Goal: Entertainment & Leisure: Consume media (video, audio)

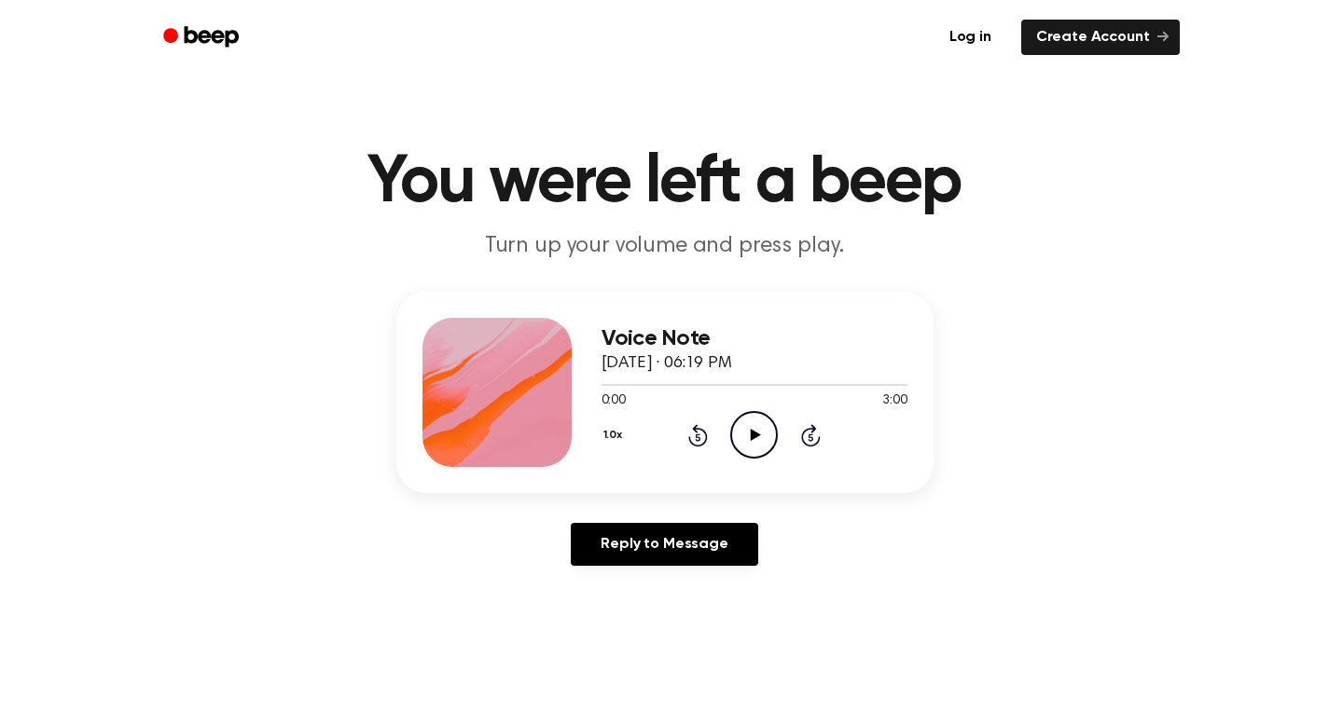
click at [756, 444] on icon "Play Audio" at bounding box center [754, 435] width 48 height 48
click at [756, 444] on icon "Pause Audio" at bounding box center [754, 435] width 48 height 48
click at [754, 442] on icon "Play Audio" at bounding box center [754, 435] width 48 height 48
click at [760, 433] on icon "Pause Audio" at bounding box center [754, 435] width 48 height 48
click at [459, 577] on div "Reply to Message" at bounding box center [664, 552] width 537 height 58
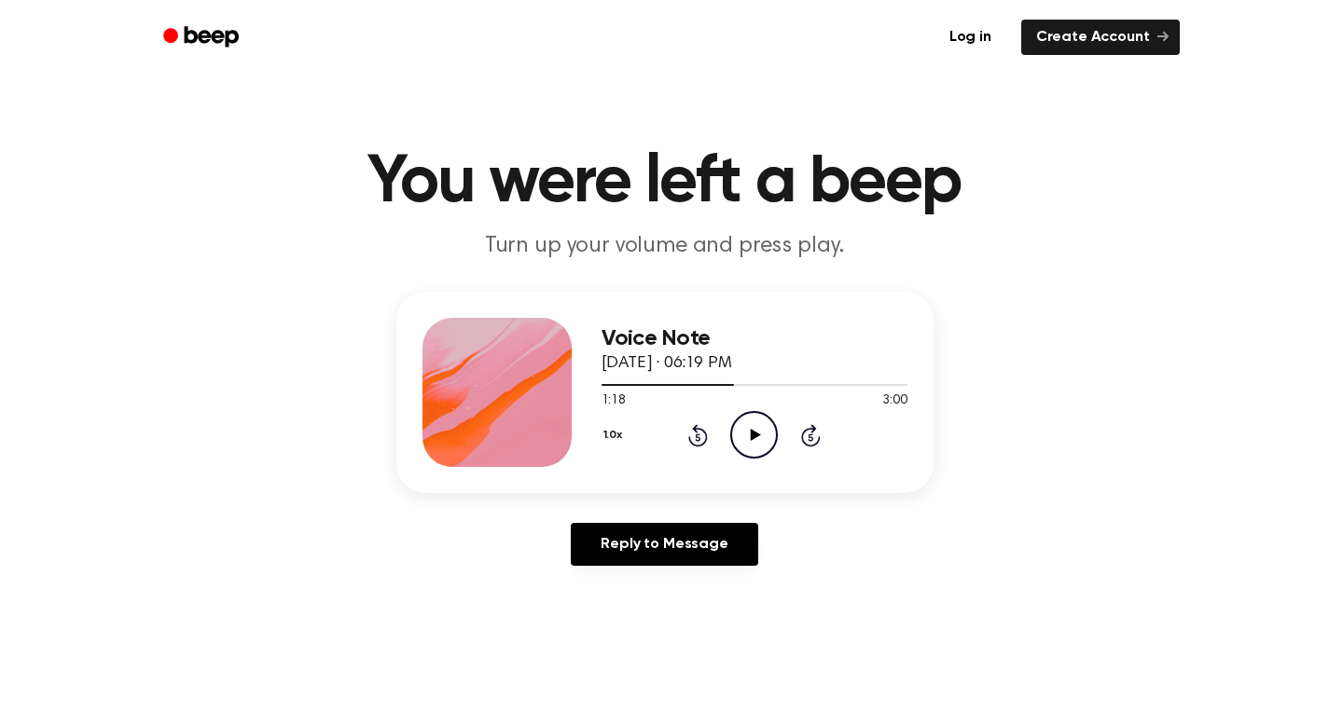
click at [686, 428] on div "1.0x Rewind 5 seconds Play Audio Skip 5 seconds" at bounding box center [755, 435] width 306 height 48
click at [691, 432] on icon "Rewind 5 seconds" at bounding box center [697, 435] width 21 height 24
click at [767, 424] on icon "Play Audio" at bounding box center [754, 435] width 48 height 48
click at [704, 438] on icon "Rewind 5 seconds" at bounding box center [697, 435] width 21 height 24
click at [755, 445] on icon "Pause Audio" at bounding box center [754, 435] width 48 height 48
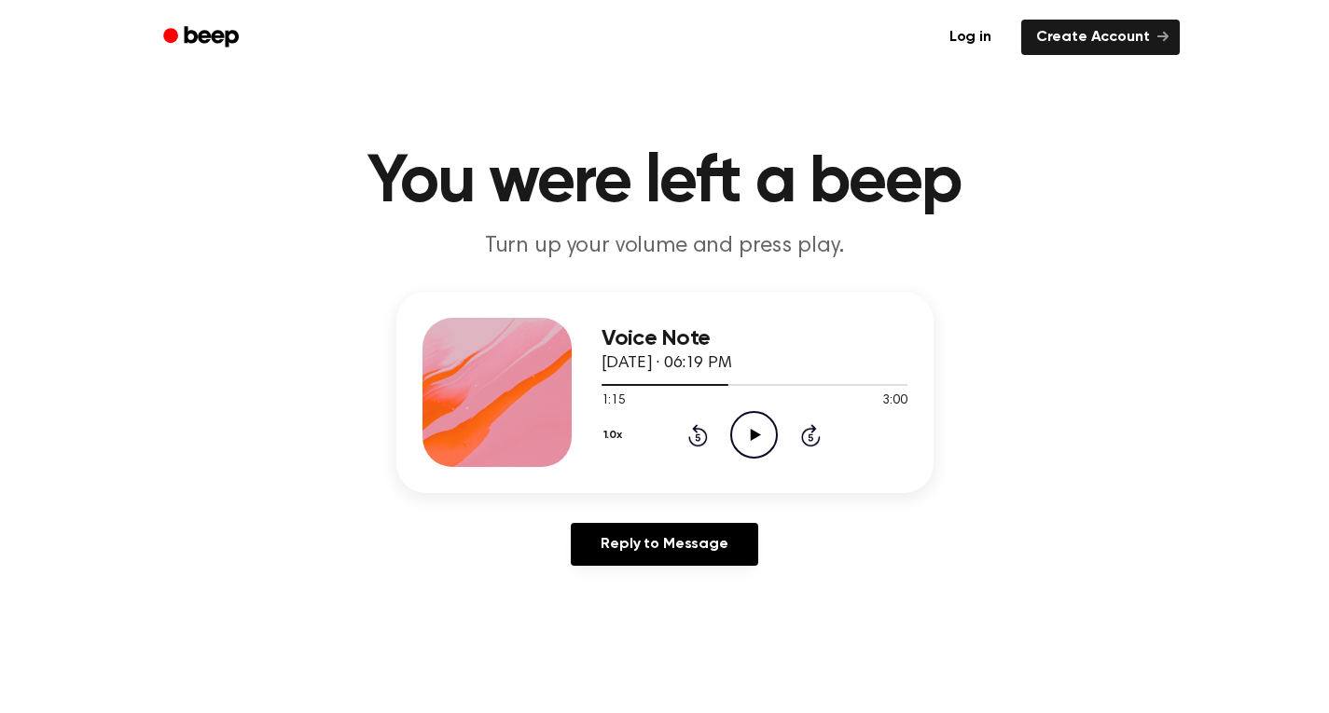
click at [755, 445] on icon "Play Audio" at bounding box center [754, 435] width 48 height 48
click at [751, 423] on icon "Play Audio" at bounding box center [754, 435] width 48 height 48
click at [755, 433] on icon at bounding box center [754, 435] width 8 height 12
click at [693, 429] on icon at bounding box center [698, 435] width 20 height 22
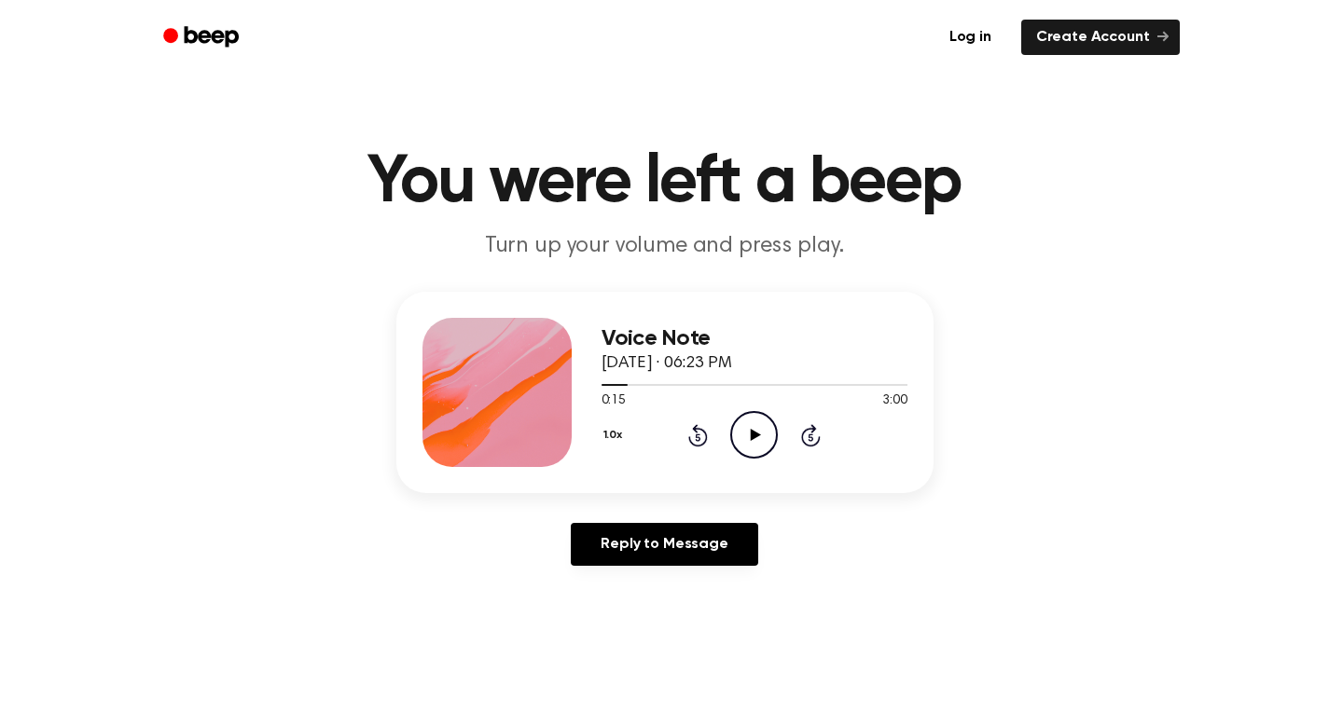
click at [693, 429] on icon at bounding box center [698, 435] width 20 height 22
click at [777, 441] on icon "Play Audio" at bounding box center [754, 435] width 48 height 48
click at [227, 302] on div "Voice Note October 2, 2025 · 06:23 PM 0:36 3:00 Your browser does not support t…" at bounding box center [664, 436] width 1284 height 289
click at [751, 436] on icon at bounding box center [754, 435] width 8 height 12
click at [762, 426] on icon "Play Audio" at bounding box center [754, 435] width 48 height 48
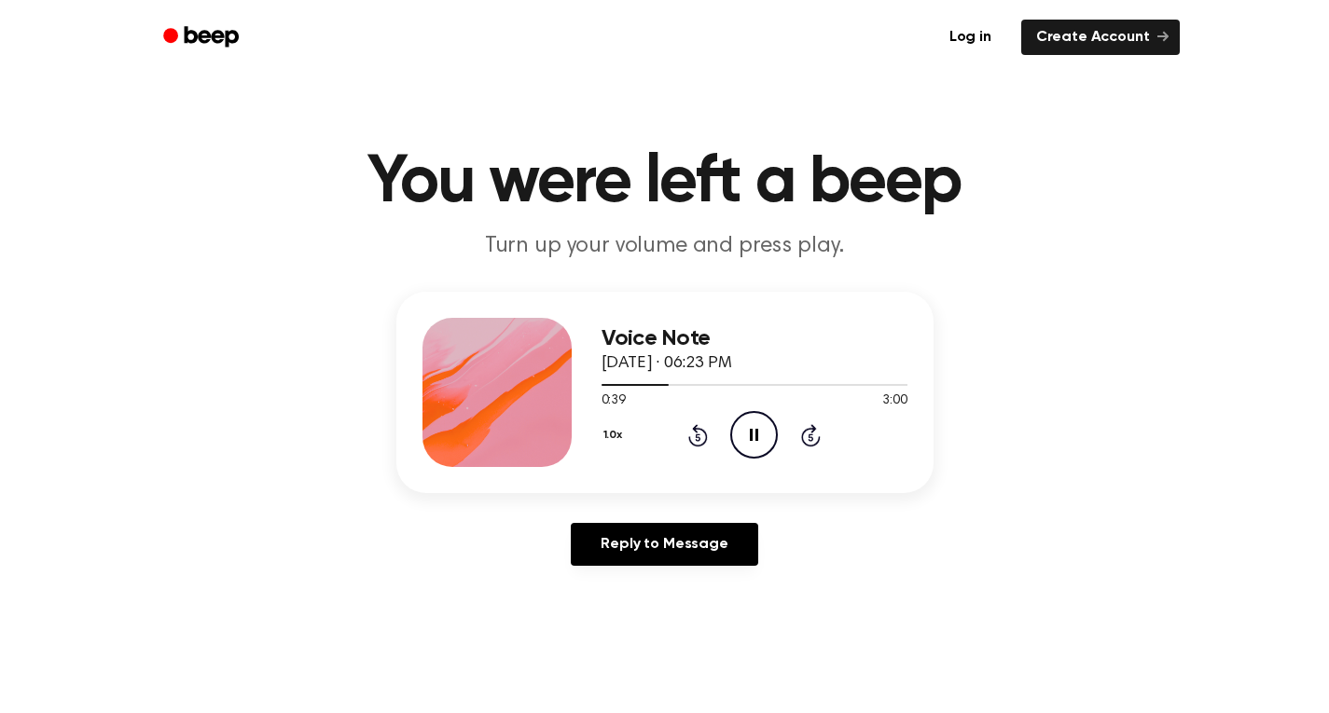
click at [692, 432] on icon "Rewind 5 seconds" at bounding box center [697, 435] width 21 height 24
click at [699, 435] on icon at bounding box center [698, 437] width 5 height 7
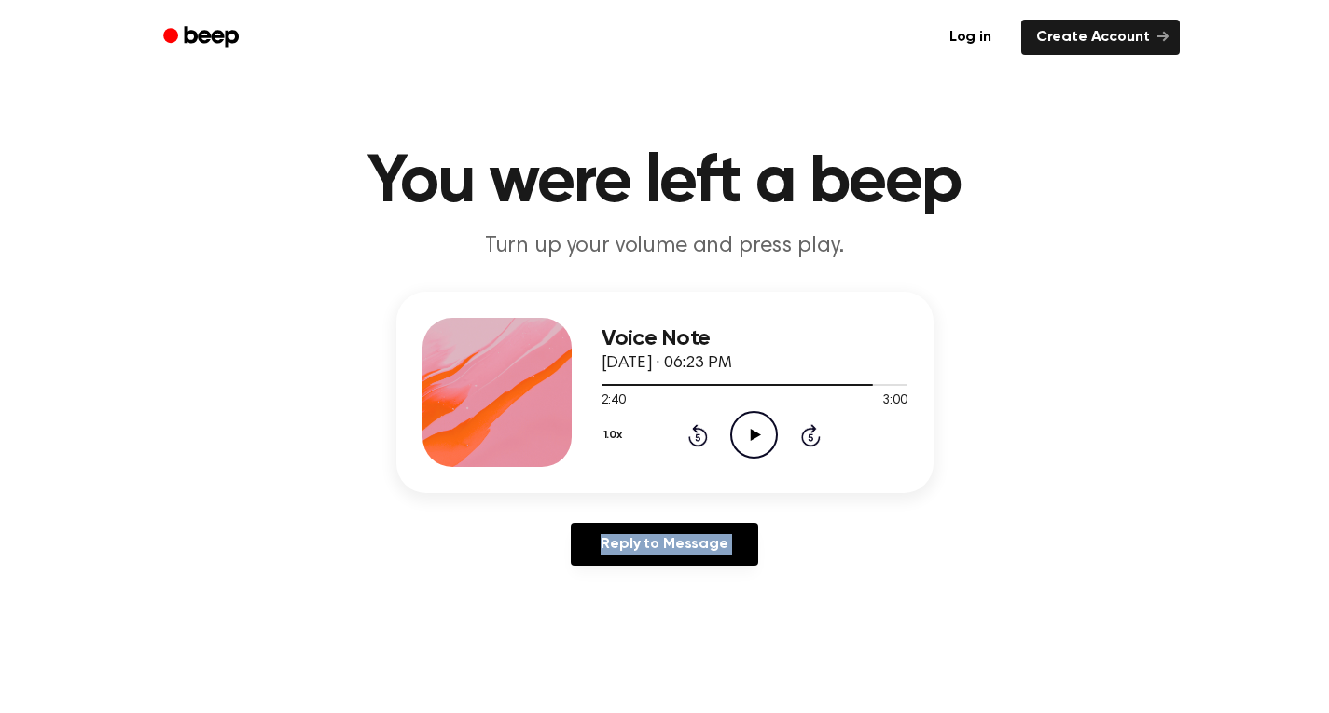
click at [699, 435] on icon at bounding box center [698, 437] width 5 height 7
click at [761, 440] on icon "Play Audio" at bounding box center [754, 435] width 48 height 48
click at [701, 441] on icon "Rewind 5 seconds" at bounding box center [697, 435] width 21 height 24
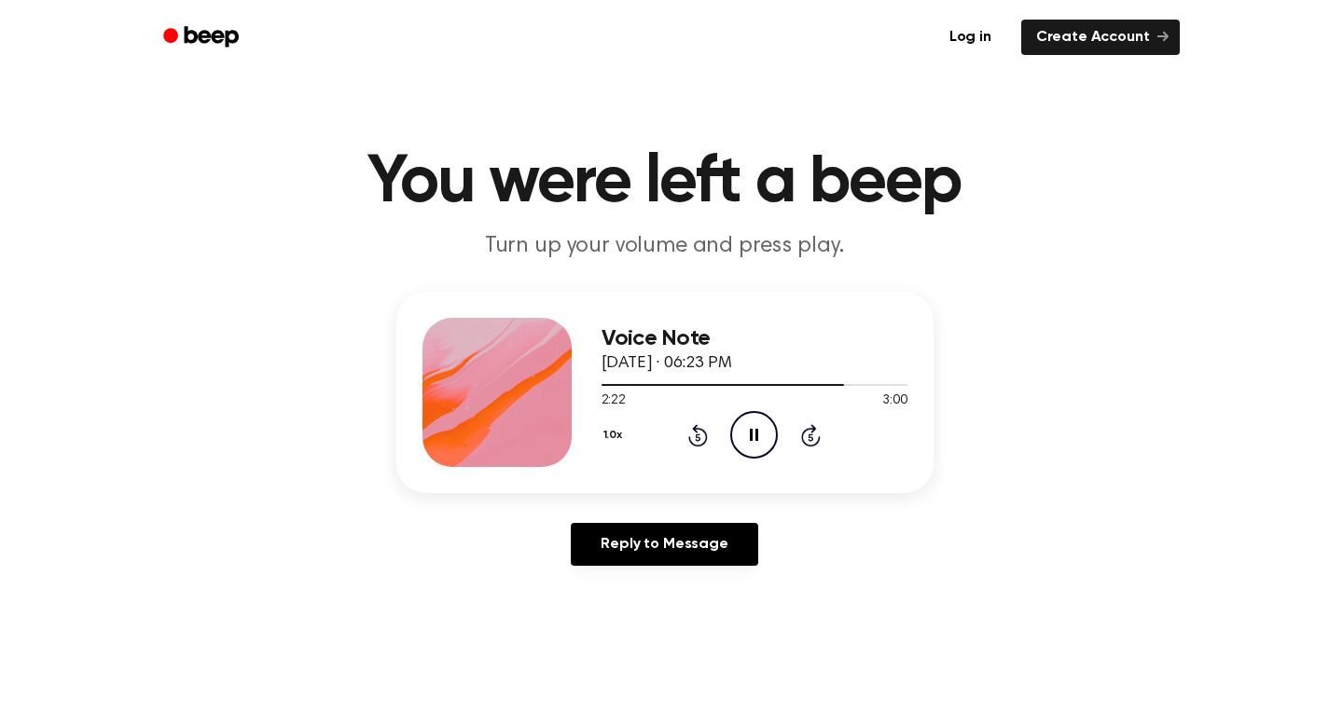
click at [701, 441] on icon "Rewind 5 seconds" at bounding box center [697, 435] width 21 height 24
click at [756, 436] on icon at bounding box center [754, 435] width 8 height 12
click at [347, 503] on div "Voice Note October 2, 2025 · 06:23 PM 2:30 3:00 Your browser does not support t…" at bounding box center [664, 436] width 1284 height 289
click at [708, 436] on div "1.0x Rewind 5 seconds Play Audio Skip 5 seconds" at bounding box center [755, 435] width 306 height 48
click at [703, 436] on icon "Rewind 5 seconds" at bounding box center [697, 435] width 21 height 24
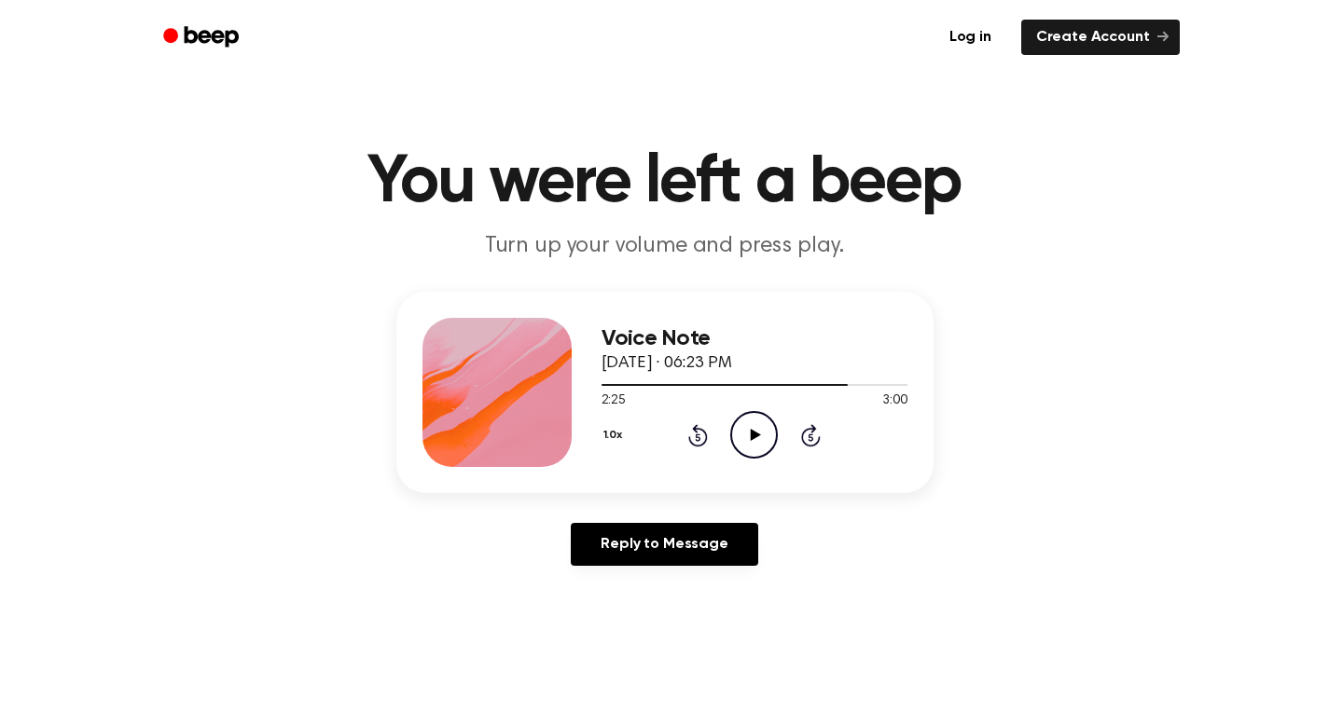
click at [755, 430] on icon "Play Audio" at bounding box center [754, 435] width 48 height 48
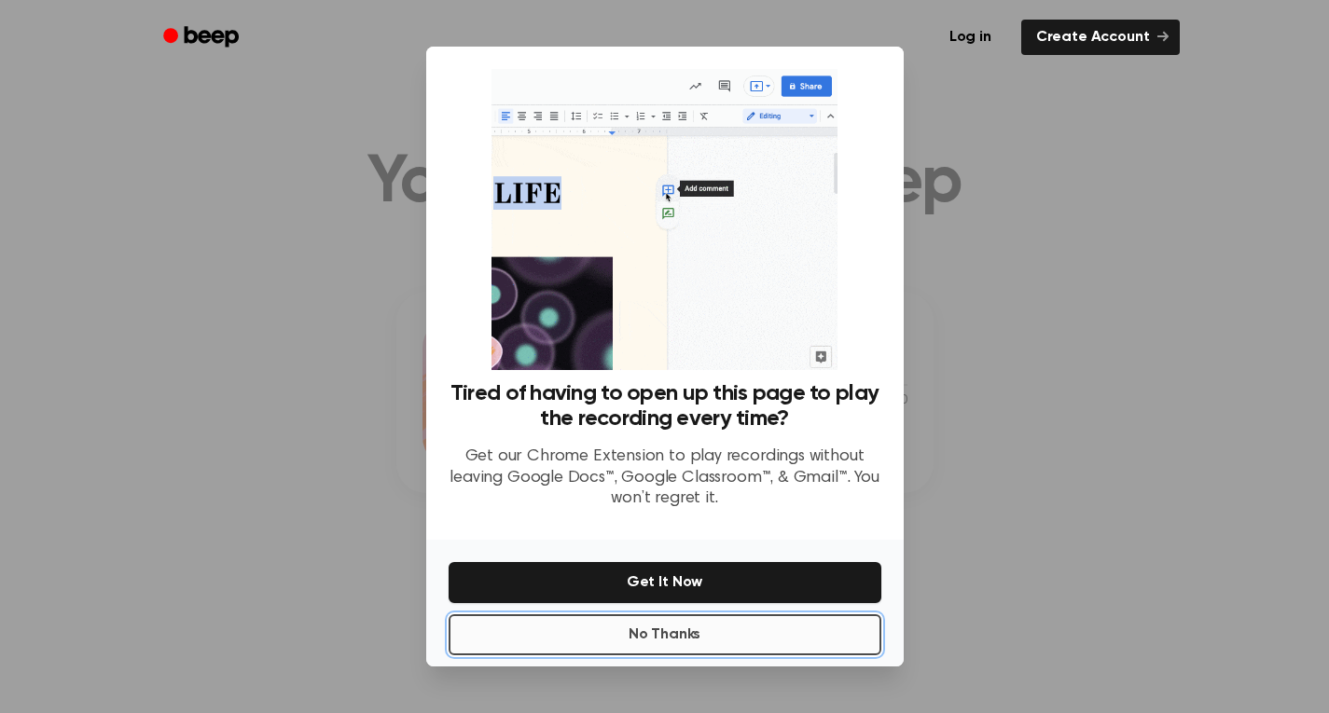
click at [659, 636] on button "No Thanks" at bounding box center [665, 635] width 433 height 41
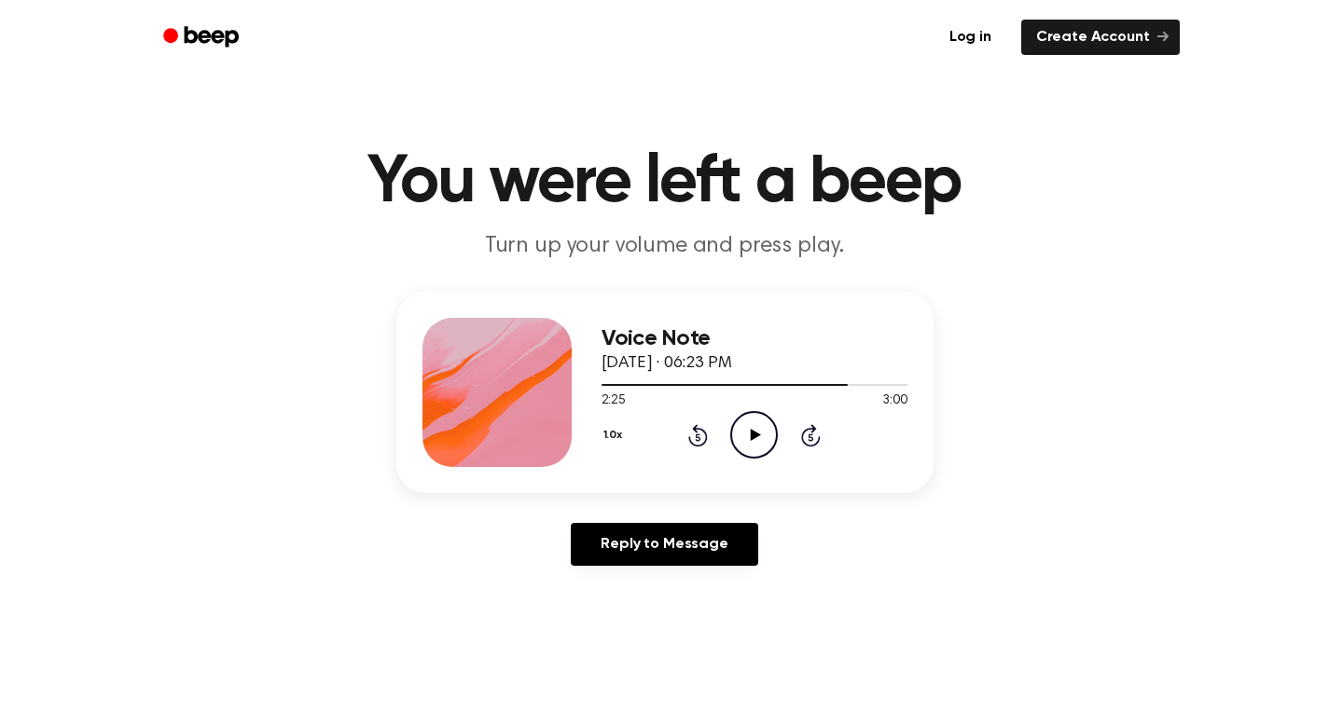
click at [757, 433] on icon "Play Audio" at bounding box center [754, 435] width 48 height 48
click at [685, 420] on div "1.0x Rewind 5 seconds Pause Audio Skip 5 seconds" at bounding box center [755, 435] width 306 height 48
click at [703, 449] on div "1.0x Rewind 5 seconds Pause Audio Skip 5 seconds" at bounding box center [755, 435] width 306 height 48
click at [697, 429] on icon at bounding box center [698, 435] width 20 height 22
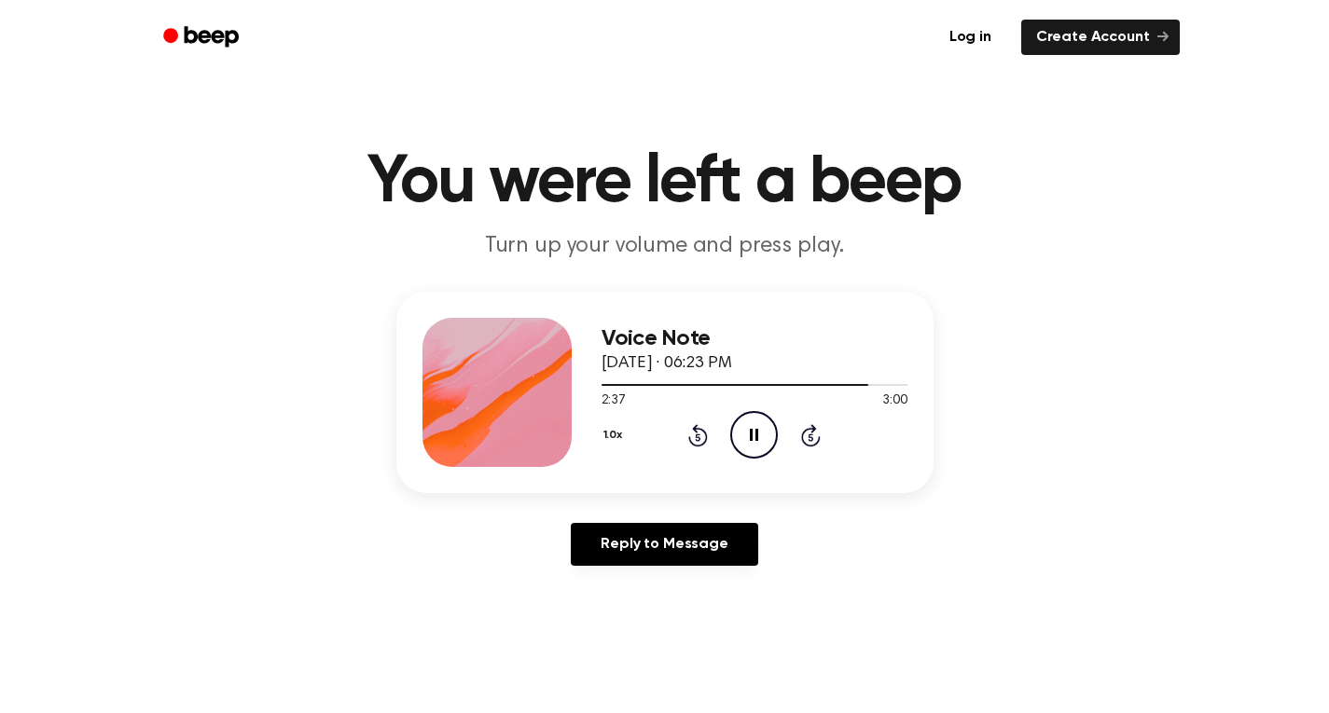
click at [451, 620] on main "You were left a beep Turn up your volume and press play. Voice Note October 2, …" at bounding box center [664, 575] width 1329 height 1150
click at [754, 439] on icon "Pause Audio" at bounding box center [754, 435] width 48 height 48
click at [518, 564] on div "Reply to Message" at bounding box center [664, 552] width 537 height 58
click at [695, 432] on icon at bounding box center [698, 435] width 20 height 22
click at [745, 437] on icon "Play Audio" at bounding box center [754, 435] width 48 height 48
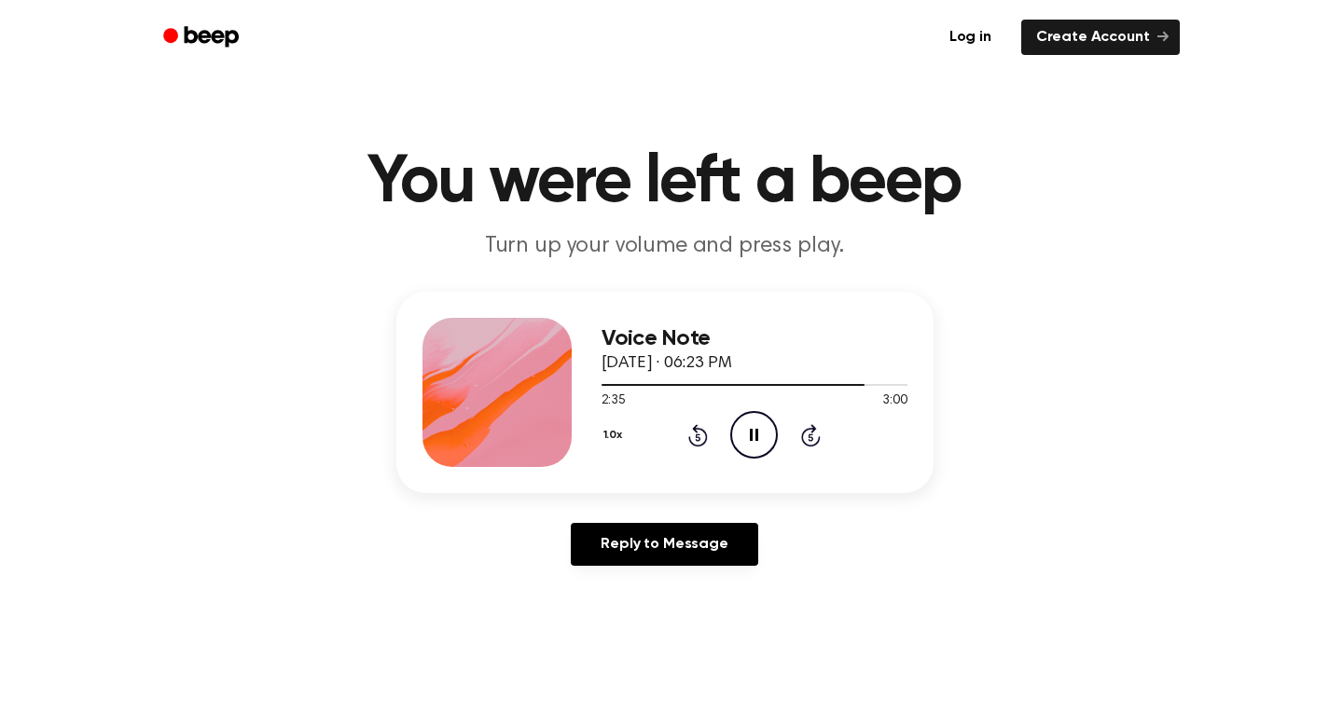
click at [697, 433] on icon at bounding box center [698, 435] width 20 height 22
click at [750, 423] on icon "Pause Audio" at bounding box center [754, 435] width 48 height 48
click at [414, 566] on div "Reply to Message" at bounding box center [664, 552] width 537 height 58
click at [750, 448] on icon "Play Audio" at bounding box center [754, 435] width 48 height 48
click at [769, 446] on icon "Pause Audio" at bounding box center [754, 435] width 48 height 48
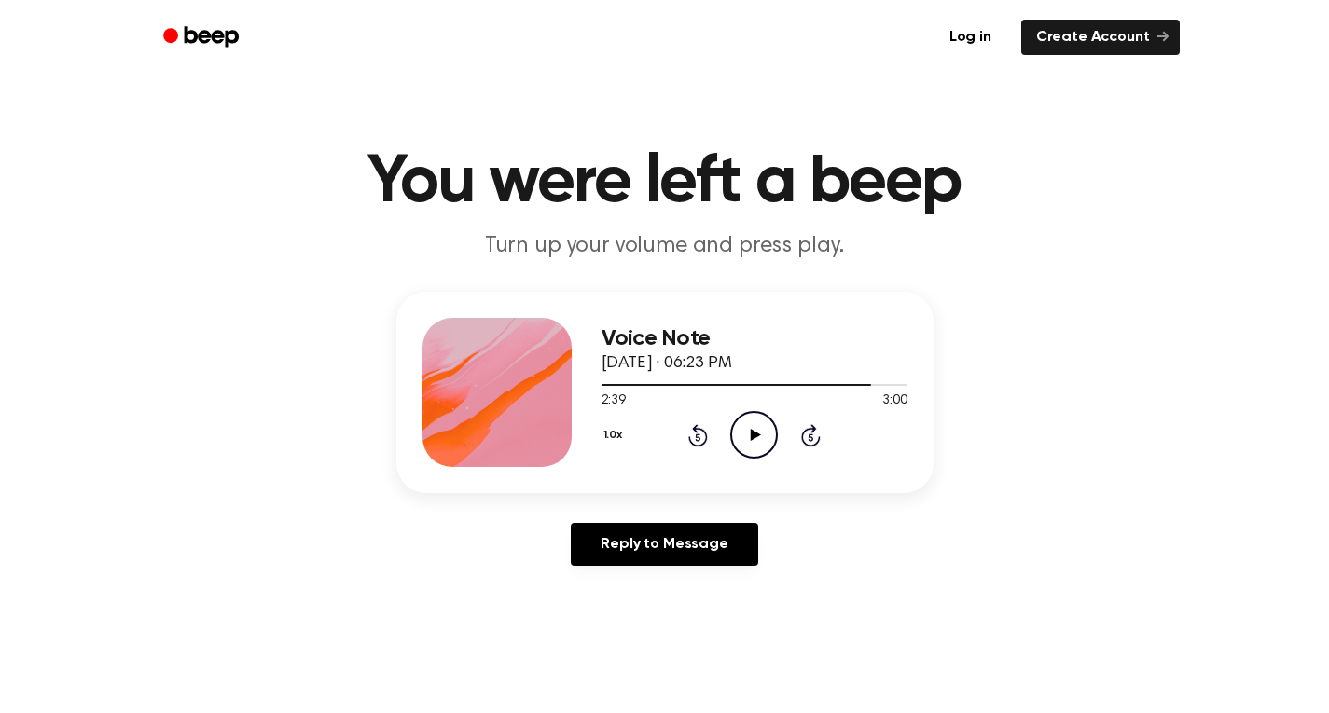
click at [388, 548] on div "Voice Note October 2, 2025 · 06:23 PM 2:39 3:00 Your browser does not support t…" at bounding box center [664, 436] width 1284 height 289
click at [750, 424] on icon "Play Audio" at bounding box center [754, 435] width 48 height 48
click at [756, 436] on icon at bounding box center [754, 435] width 8 height 12
click at [485, 607] on main "You were left a beep Turn up your volume and press play. Voice Note October 2, …" at bounding box center [664, 575] width 1329 height 1150
click at [758, 412] on circle at bounding box center [754, 435] width 46 height 46
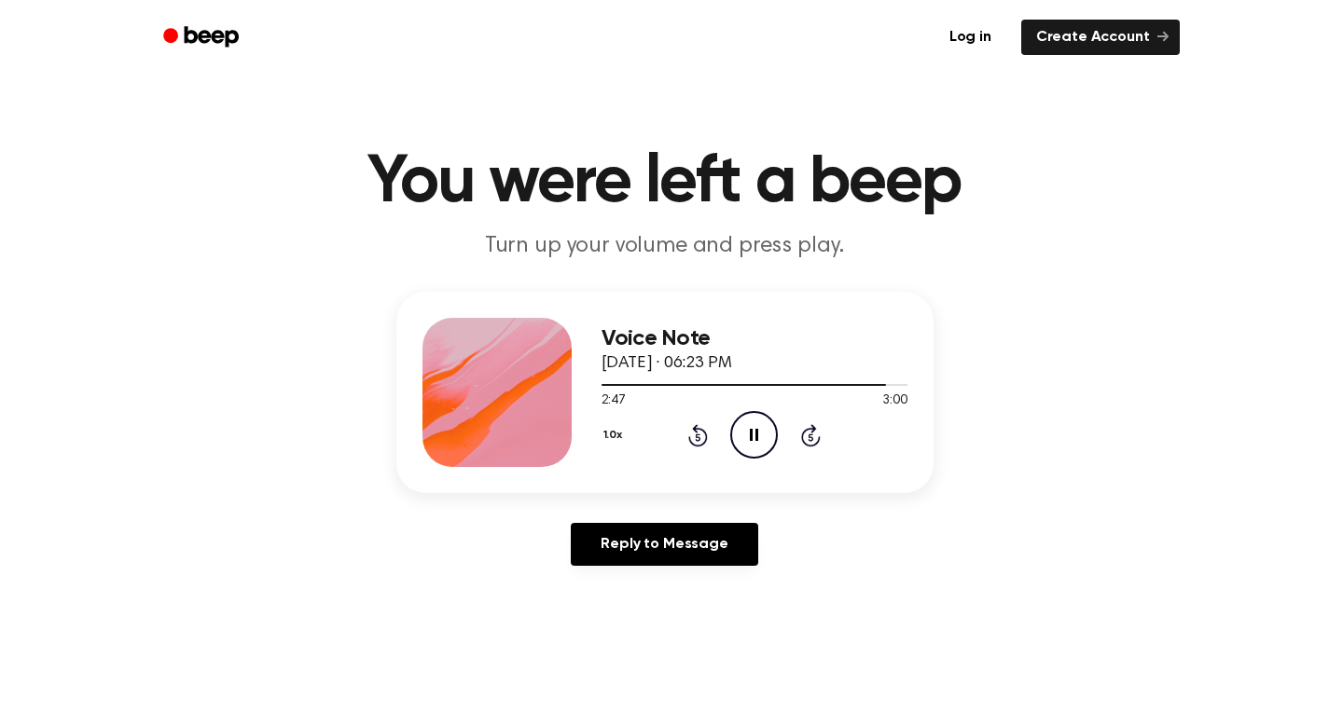
click at [758, 412] on circle at bounding box center [754, 435] width 46 height 46
click at [484, 533] on div "Reply to Message" at bounding box center [664, 552] width 537 height 58
click at [758, 439] on icon "Play Audio" at bounding box center [754, 435] width 48 height 48
click at [758, 439] on icon at bounding box center [754, 435] width 8 height 12
click at [482, 596] on main "You were left a beep Turn up your volume and press play. Voice Note October 2, …" at bounding box center [664, 575] width 1329 height 1150
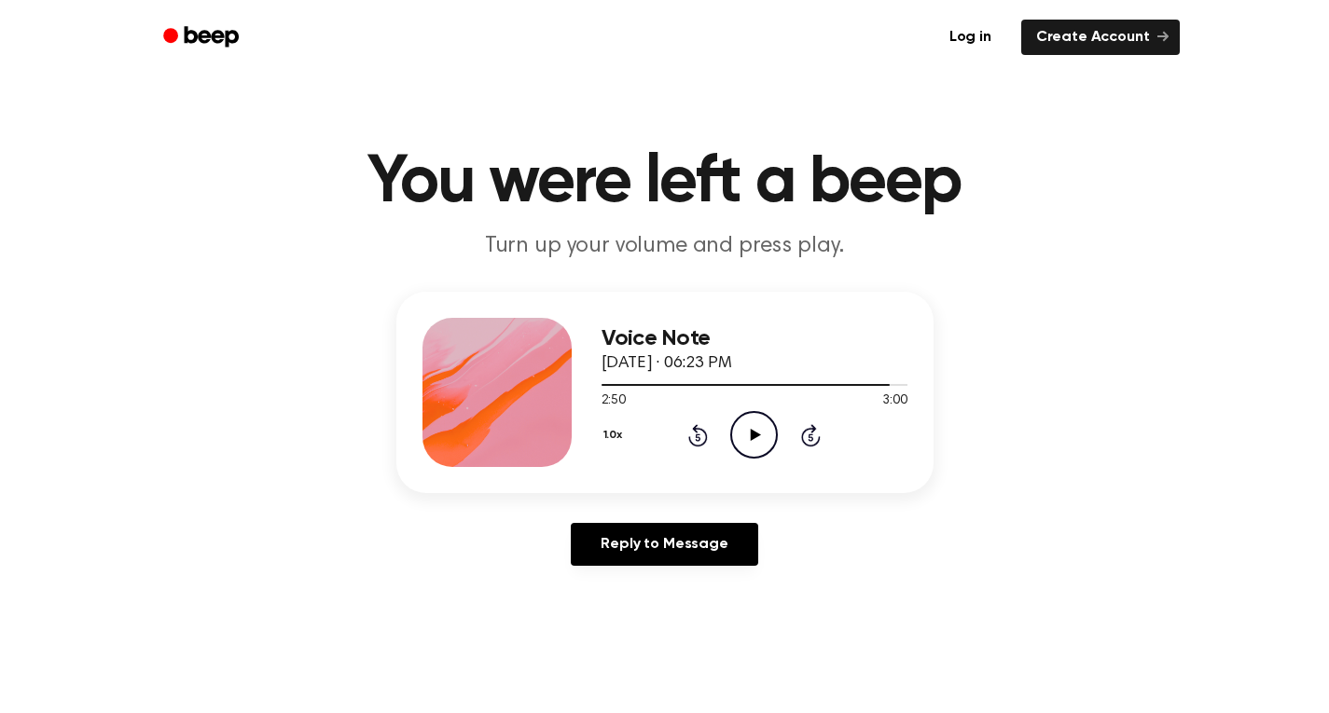
click at [760, 435] on icon "Play Audio" at bounding box center [754, 435] width 48 height 48
click at [755, 438] on icon "Play Audio" at bounding box center [754, 435] width 48 height 48
click at [750, 432] on icon at bounding box center [754, 435] width 8 height 12
click at [329, 541] on div "Voice Note [DATE] · 06:26 PM 0:12 2:08 Your browser does not support the [objec…" at bounding box center [664, 436] width 1284 height 289
click at [744, 416] on icon "Play Audio" at bounding box center [754, 435] width 48 height 48
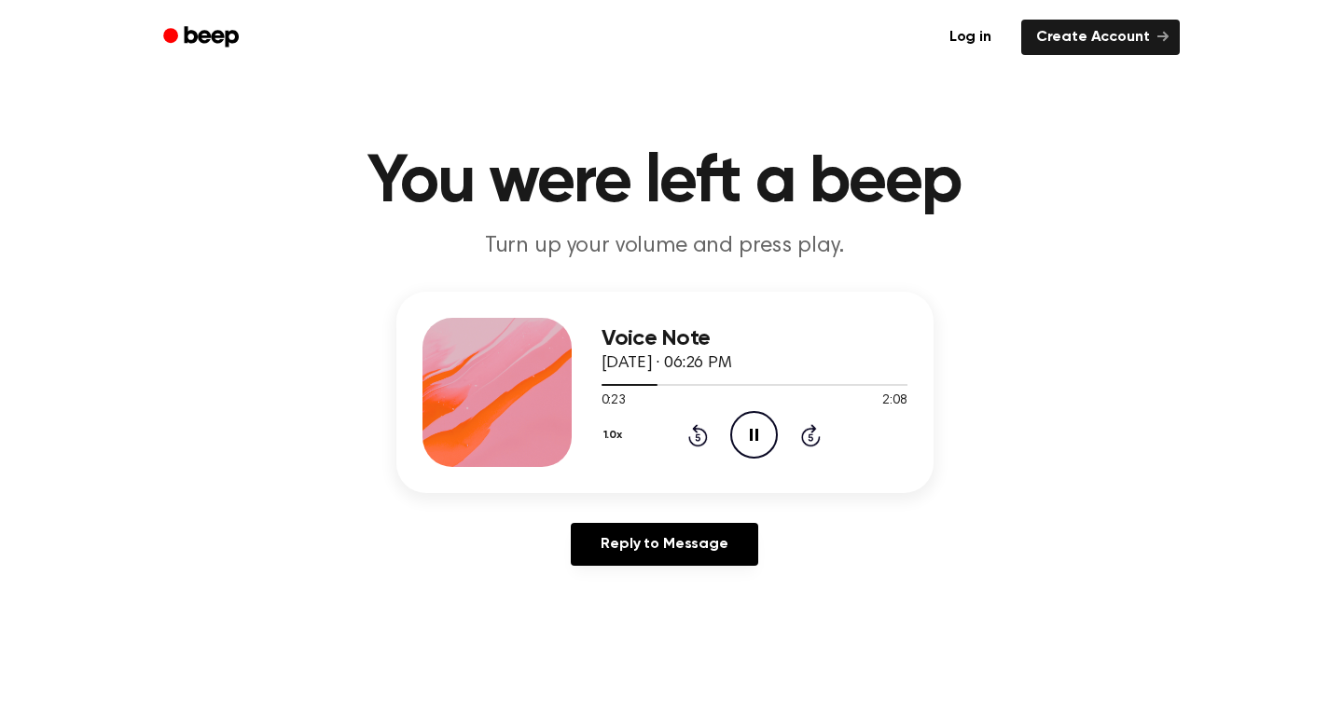
click at [755, 430] on icon "Pause Audio" at bounding box center [754, 435] width 48 height 48
click at [206, 597] on main "You were left a beep Turn up your volume and press play. Voice Note [DATE] · 06…" at bounding box center [664, 575] width 1329 height 1150
click at [692, 433] on icon "Rewind 5 seconds" at bounding box center [697, 435] width 21 height 24
click at [753, 431] on icon at bounding box center [756, 435] width 10 height 12
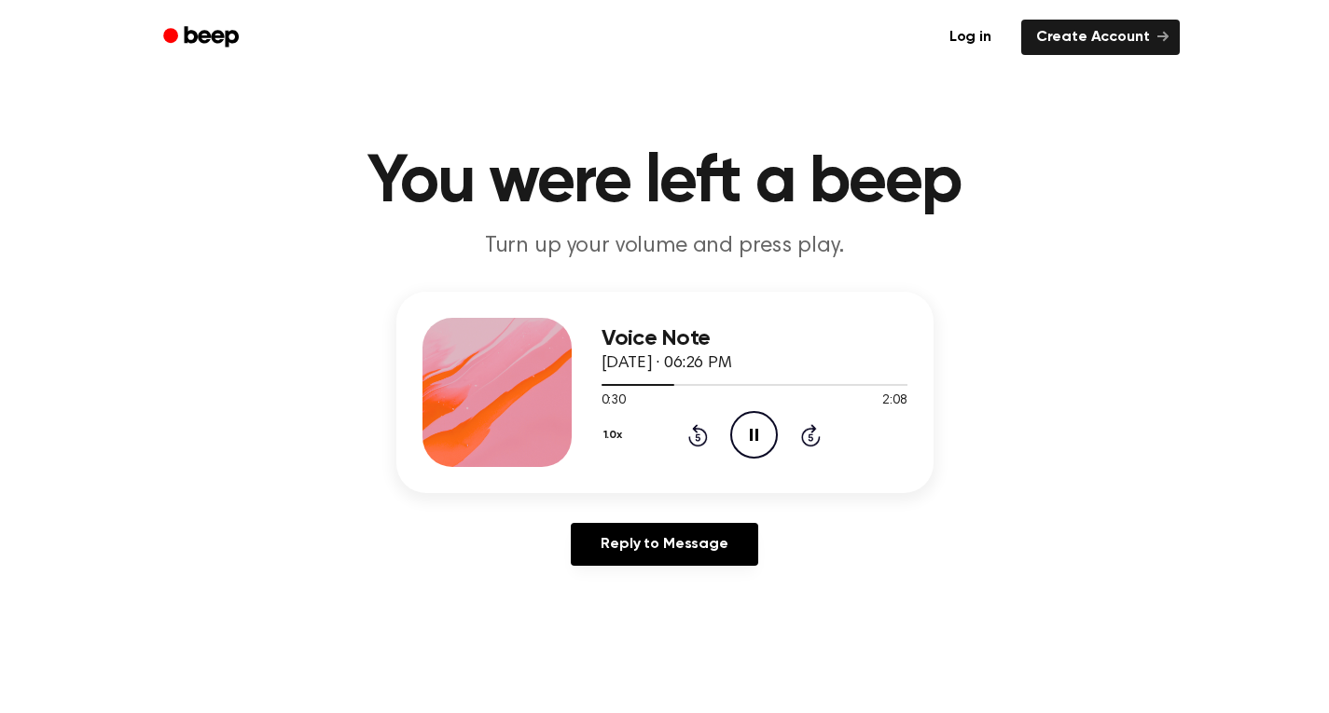
click at [347, 594] on main "You were left a beep Turn up your volume and press play. Voice Note [DATE] · 06…" at bounding box center [664, 575] width 1329 height 1150
click at [760, 435] on icon "Pause Audio" at bounding box center [754, 435] width 48 height 48
click at [497, 603] on main "You were left a beep Turn up your volume and press play. Voice Note [DATE] · 06…" at bounding box center [664, 575] width 1329 height 1150
click at [688, 432] on icon "Rewind 5 seconds" at bounding box center [697, 435] width 21 height 24
click at [779, 426] on div "1.0x Rewind 5 seconds Play Audio Skip 5 seconds" at bounding box center [755, 435] width 306 height 48
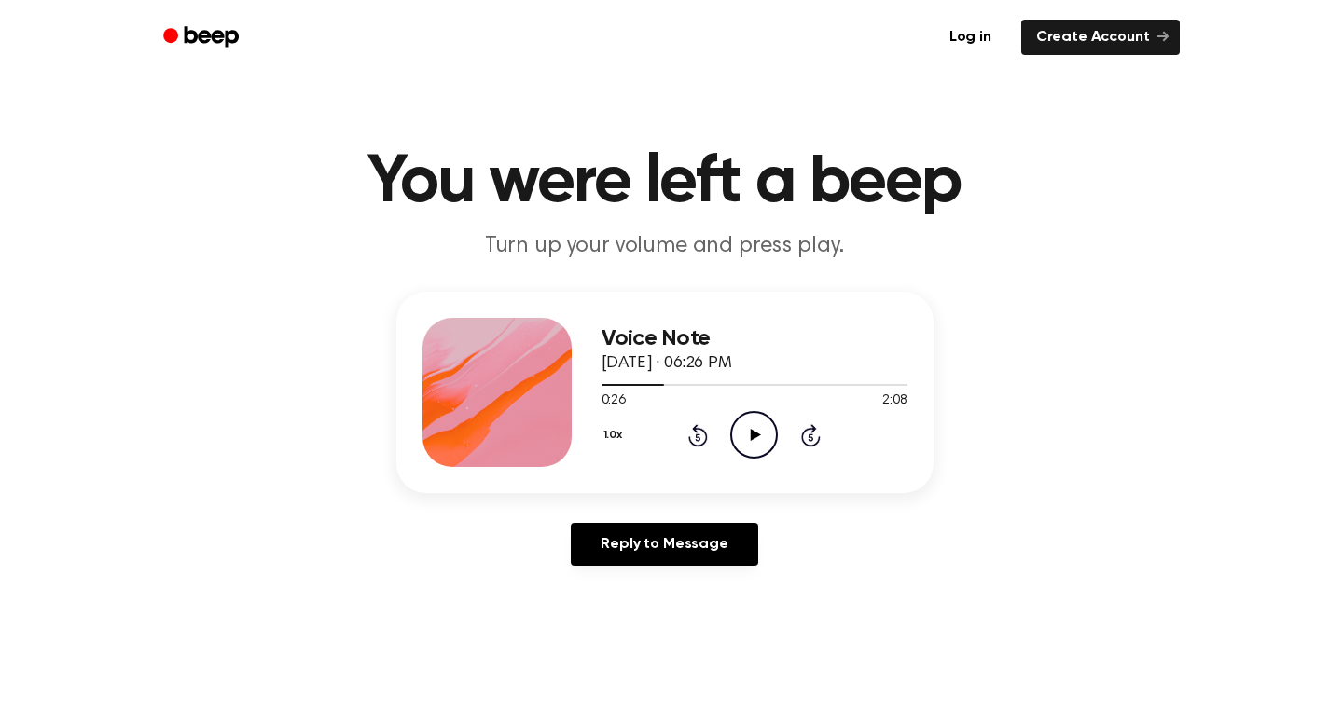
click at [765, 429] on icon "Play Audio" at bounding box center [754, 435] width 48 height 48
click at [748, 432] on icon "Pause Audio" at bounding box center [754, 435] width 48 height 48
click at [695, 434] on icon "Rewind 5 seconds" at bounding box center [697, 435] width 21 height 24
click at [741, 436] on icon "Play Audio" at bounding box center [754, 435] width 48 height 48
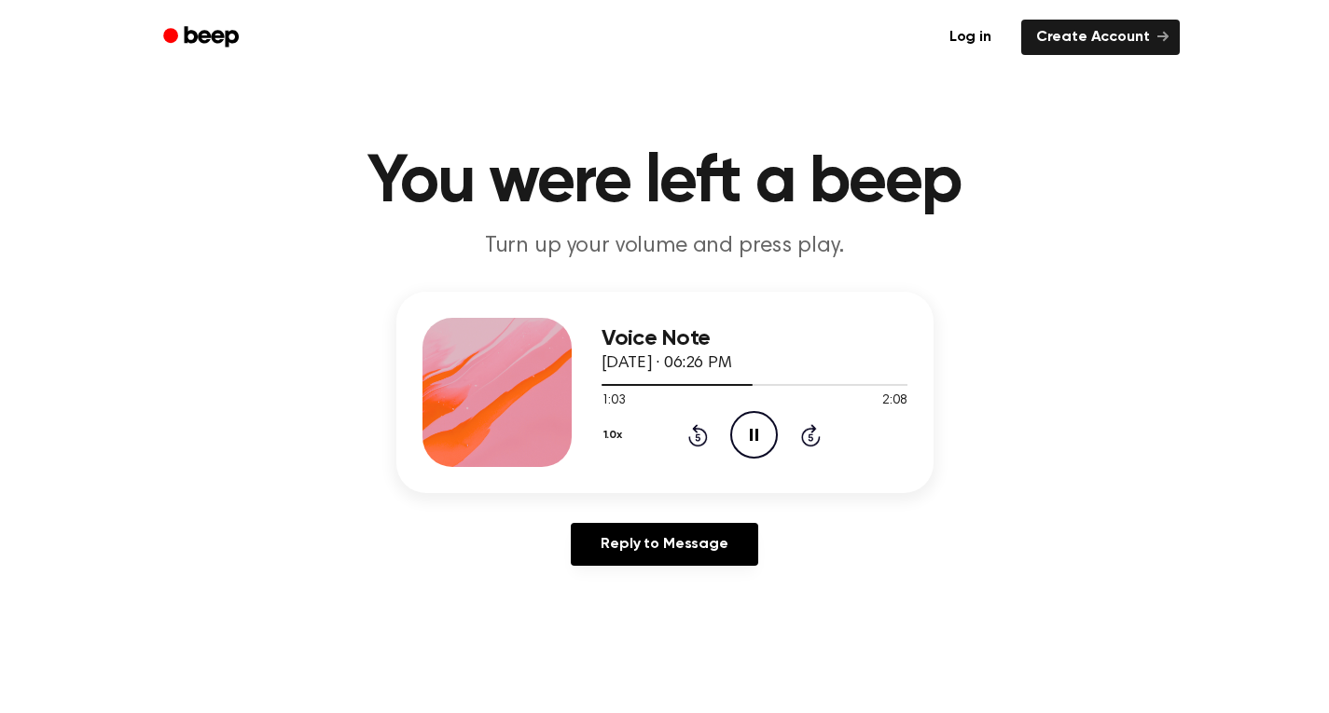
click at [762, 433] on icon "Pause Audio" at bounding box center [754, 435] width 48 height 48
click at [410, 613] on main "You were left a beep Turn up your volume and press play. Voice Note [DATE] · 06…" at bounding box center [664, 575] width 1329 height 1150
click at [765, 441] on icon "Play Audio" at bounding box center [754, 435] width 48 height 48
click at [754, 435] on icon "Pause Audio" at bounding box center [754, 435] width 48 height 48
click at [749, 446] on icon "Play Audio" at bounding box center [754, 435] width 48 height 48
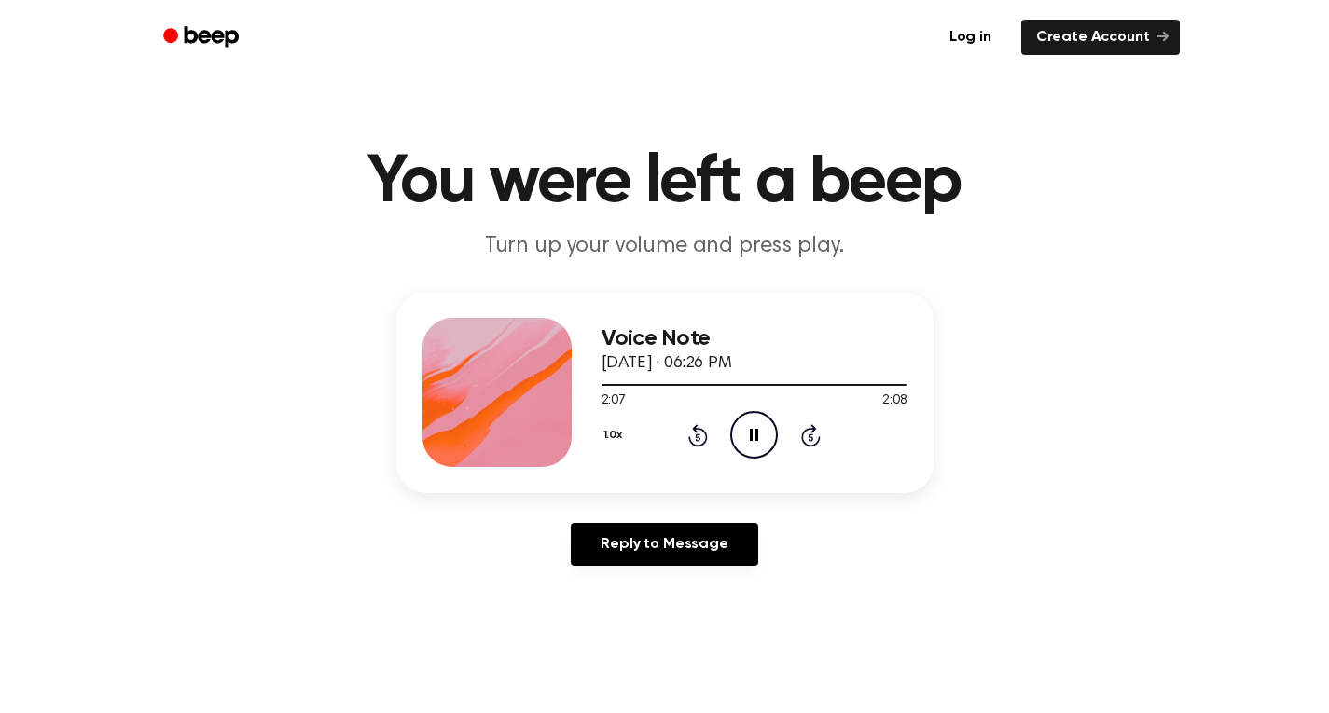
click at [340, 570] on div "Voice Note [DATE] · 06:26 PM 2:07 2:08 Your browser does not support the [objec…" at bounding box center [664, 436] width 1284 height 289
click at [687, 423] on icon "Rewind 5 seconds" at bounding box center [697, 435] width 21 height 24
click at [746, 439] on icon "Play Audio" at bounding box center [754, 435] width 48 height 48
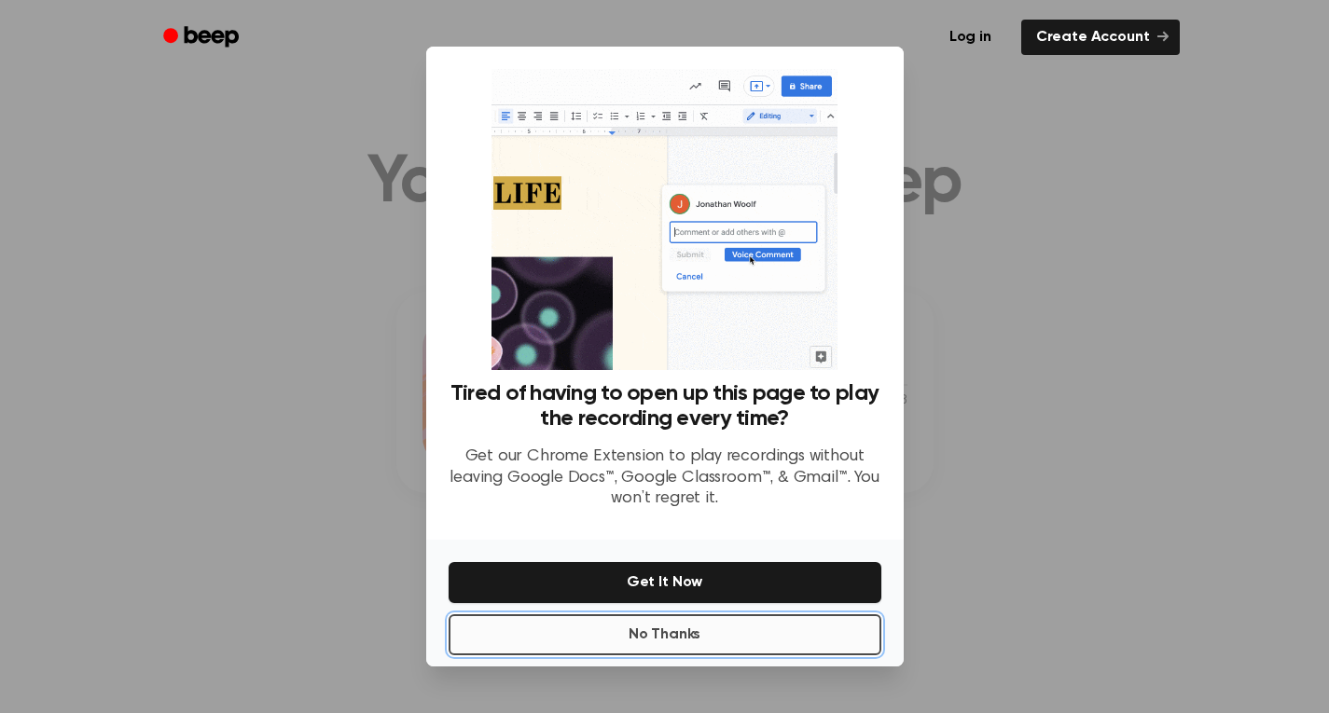
click at [761, 615] on button "No Thanks" at bounding box center [665, 635] width 433 height 41
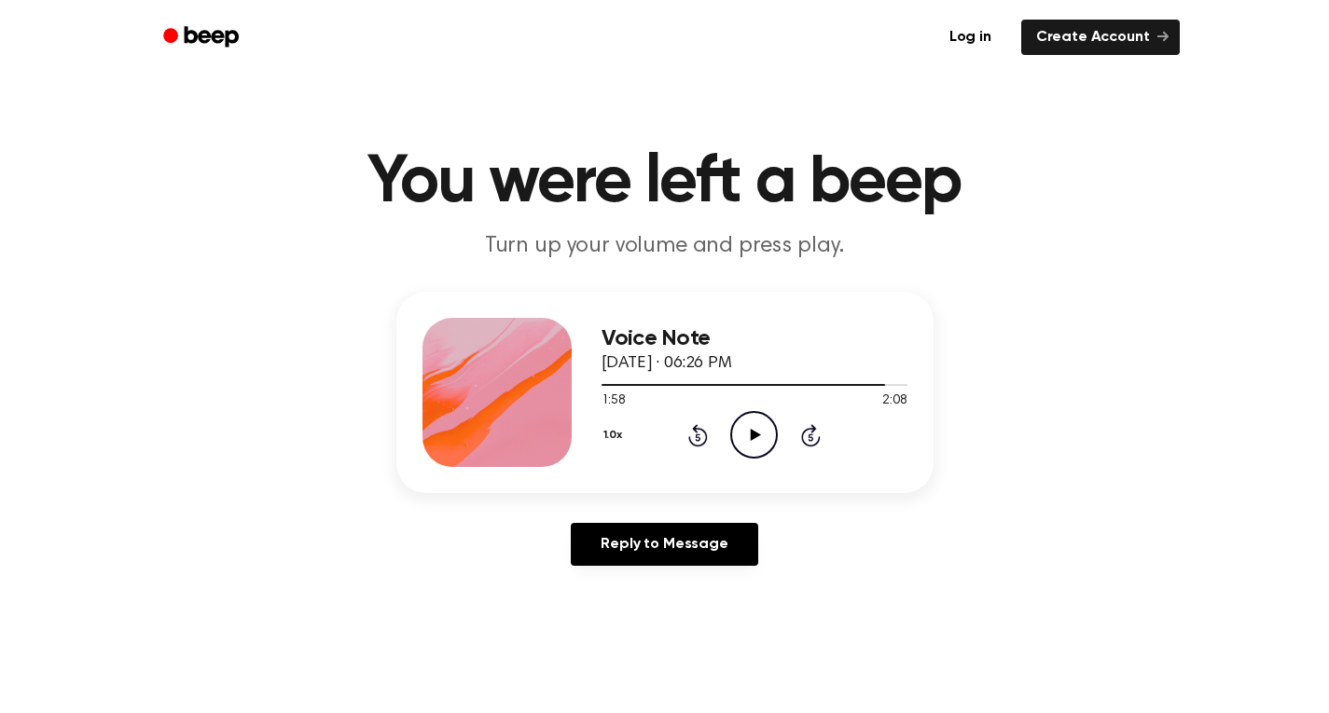
click at [760, 435] on icon at bounding box center [756, 435] width 10 height 12
click at [457, 568] on div "Reply to Message" at bounding box center [664, 552] width 537 height 58
